Goal: Obtain resource: Download file/media

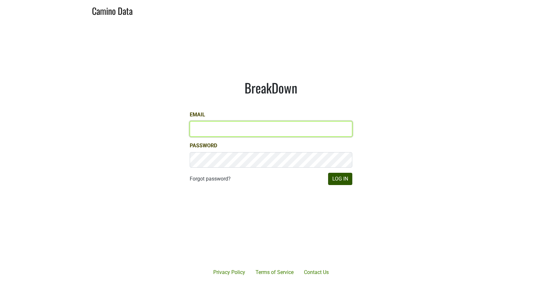
type input "misha@buehlervineyards.com"
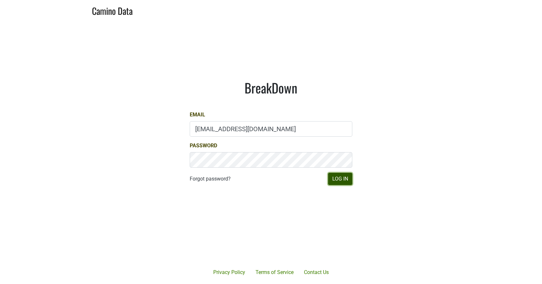
click at [346, 182] on button "Log In" at bounding box center [340, 179] width 24 height 12
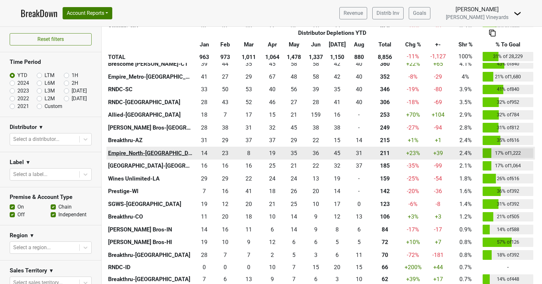
scroll to position [258, 0]
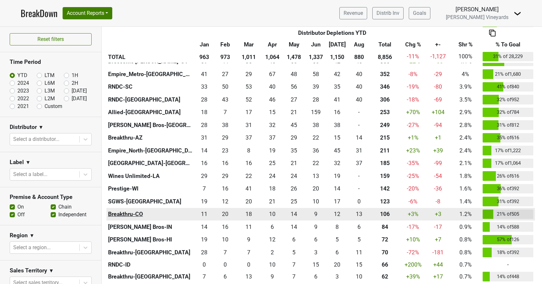
click at [125, 212] on th "Breakthru-CO" at bounding box center [149, 214] width 87 height 13
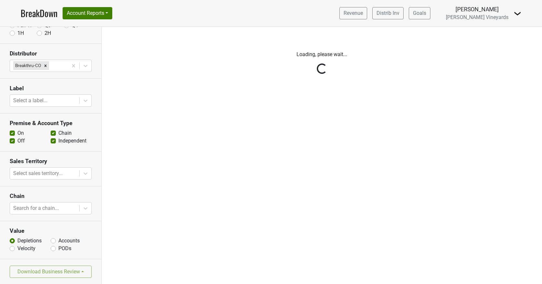
scroll to position [55, 0]
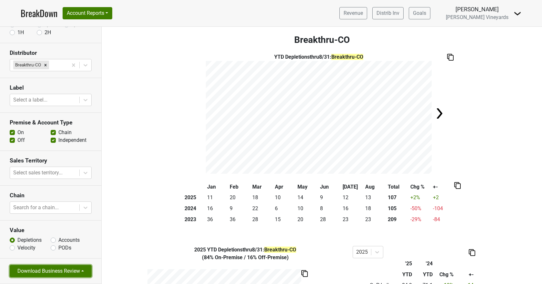
click at [36, 274] on button "Download Business Review" at bounding box center [51, 271] width 82 height 12
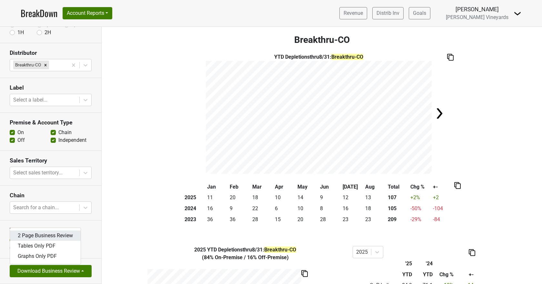
click at [60, 236] on link "2 Page Business Review" at bounding box center [45, 236] width 71 height 10
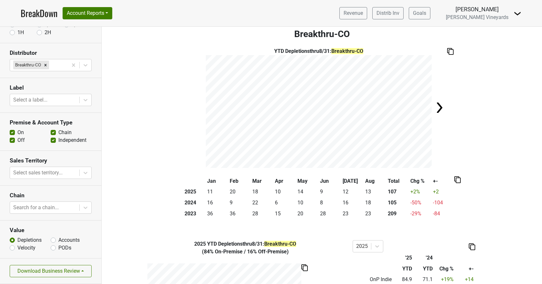
scroll to position [0, 0]
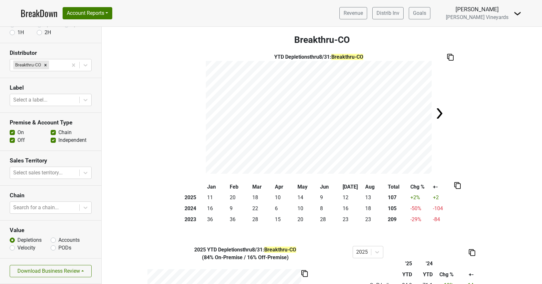
click at [41, 13] on link "BreakDown" at bounding box center [39, 13] width 37 height 14
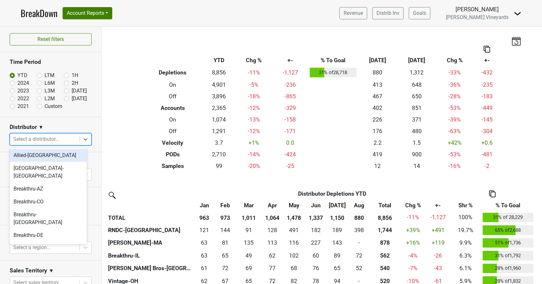
click at [84, 142] on icon at bounding box center [85, 139] width 6 height 6
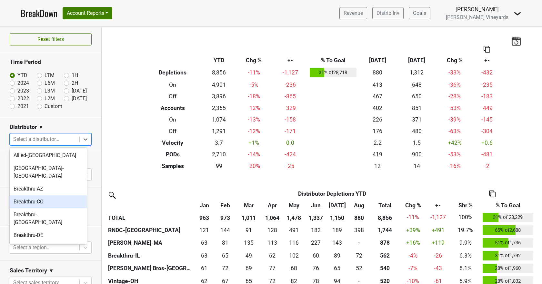
click at [50, 195] on div "Breakthru-CO" at bounding box center [48, 201] width 77 height 13
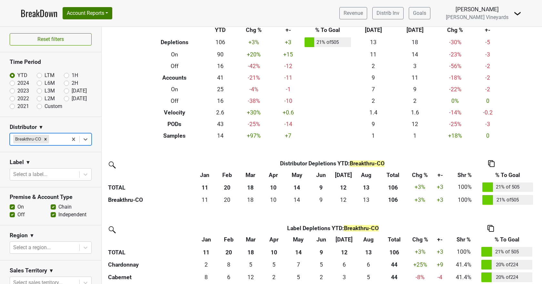
scroll to position [71, 0]
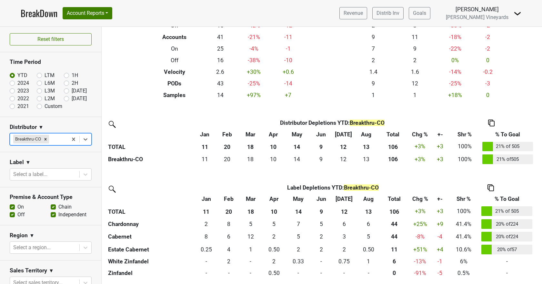
click at [492, 186] on img at bounding box center [490, 187] width 6 height 7
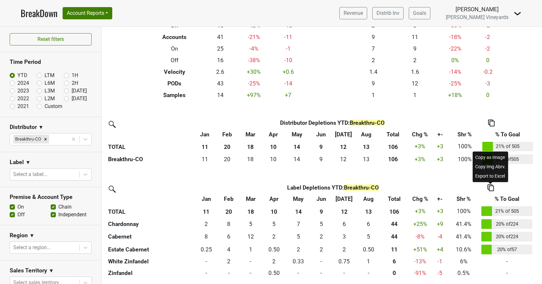
click at [477, 156] on div "Copy as Image" at bounding box center [490, 157] width 33 height 9
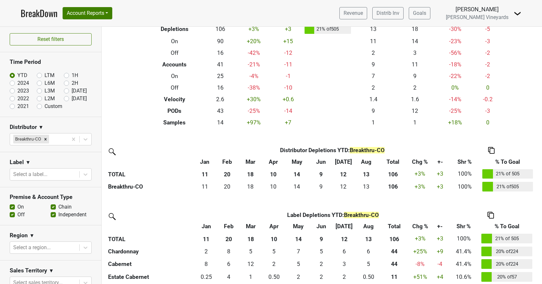
scroll to position [6, 0]
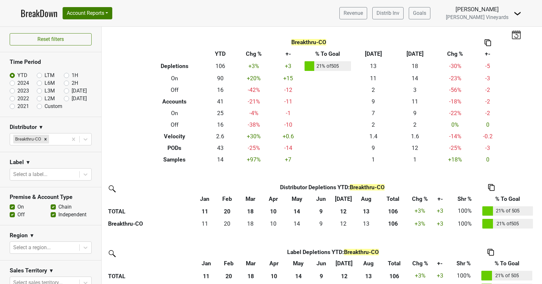
click at [489, 186] on img at bounding box center [491, 187] width 6 height 7
click at [485, 156] on div "Copy as Image" at bounding box center [490, 157] width 33 height 9
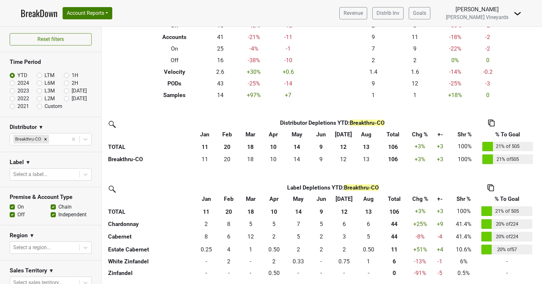
scroll to position [0, 0]
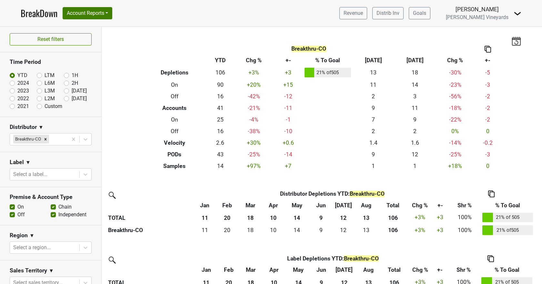
click at [486, 48] on img at bounding box center [487, 49] width 6 height 7
click at [482, 28] on div "Copy as Image" at bounding box center [485, 27] width 32 height 9
